Goal: Navigation & Orientation: Understand site structure

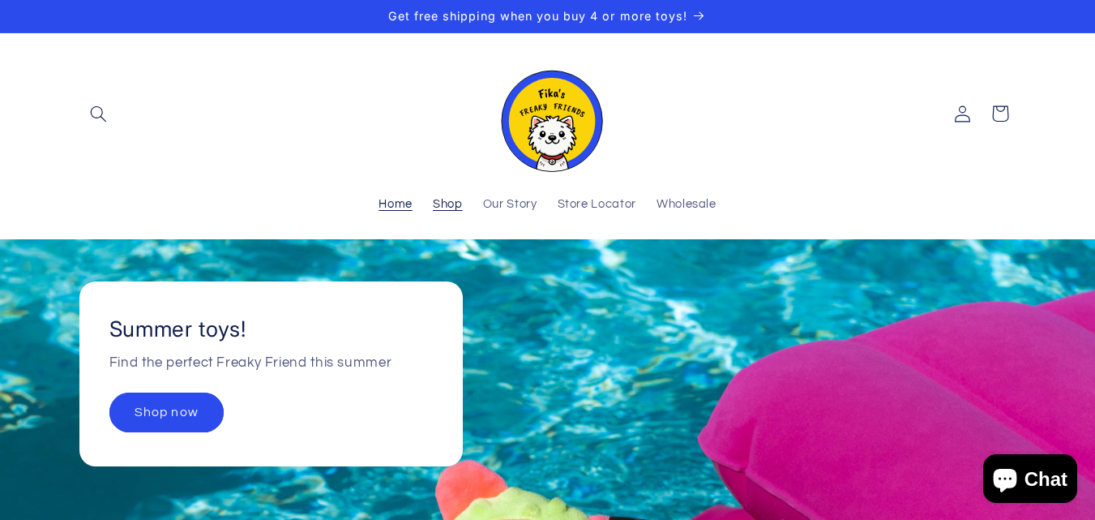
click at [448, 210] on span "Shop" at bounding box center [448, 204] width 30 height 15
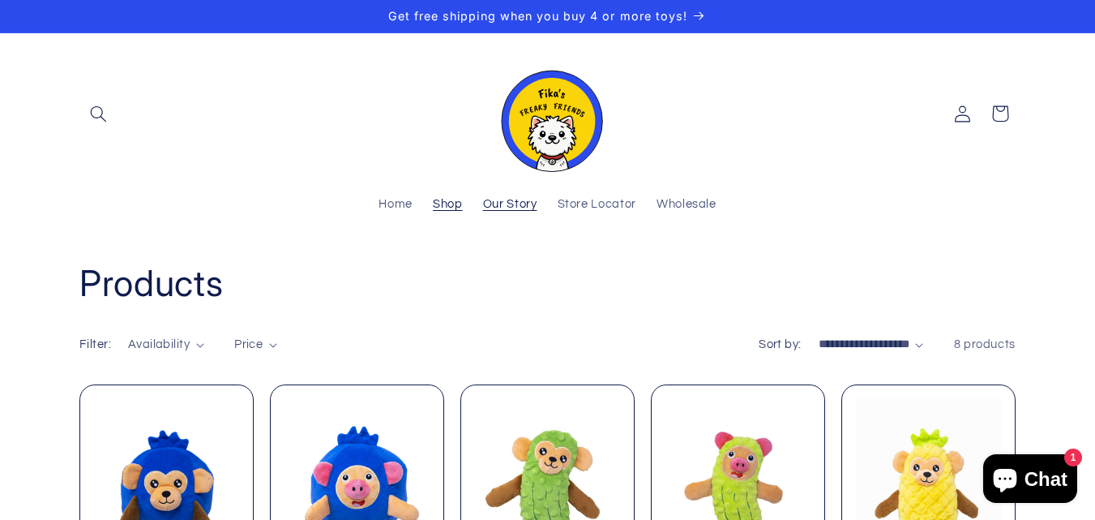
click at [504, 202] on span "Our Story" at bounding box center [510, 204] width 54 height 15
